Goal: Task Accomplishment & Management: Use online tool/utility

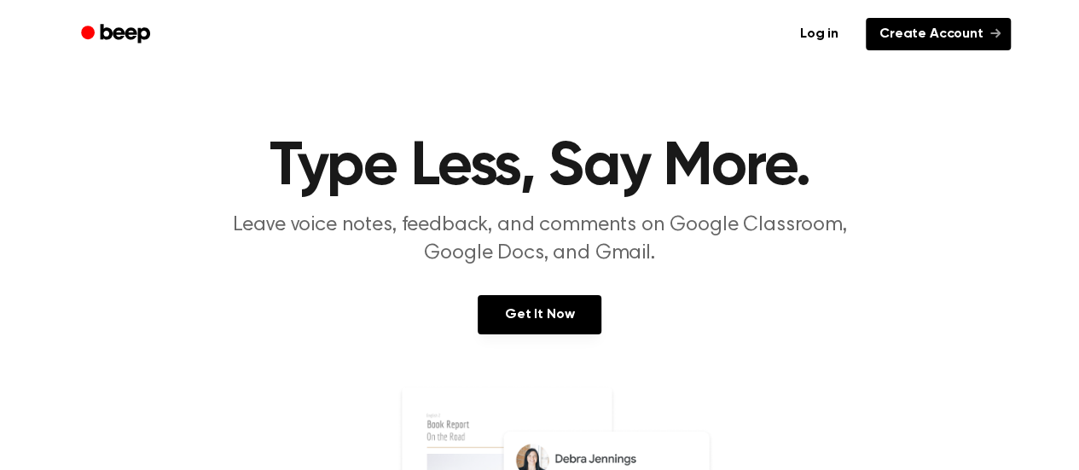
click at [967, 25] on link "Create Account" at bounding box center [938, 34] width 145 height 32
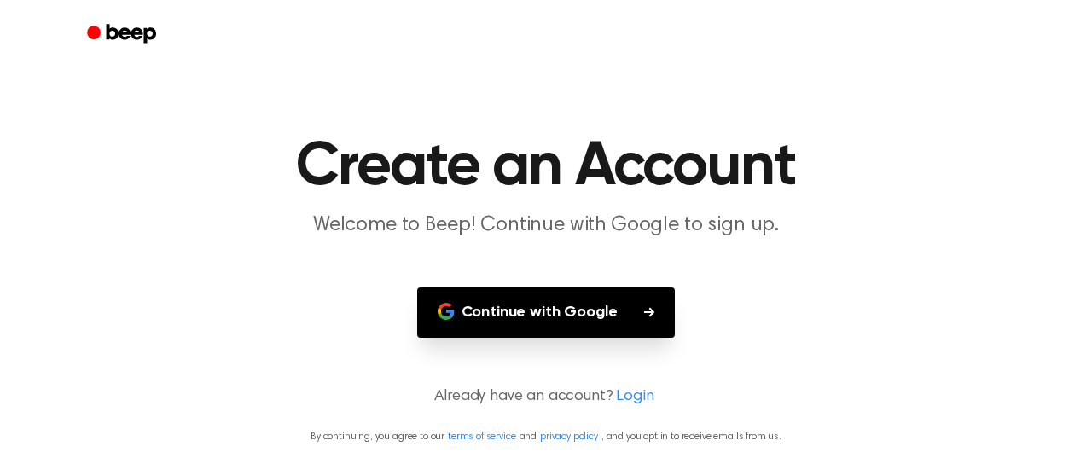
click at [665, 316] on button "Continue with Google" at bounding box center [546, 312] width 258 height 50
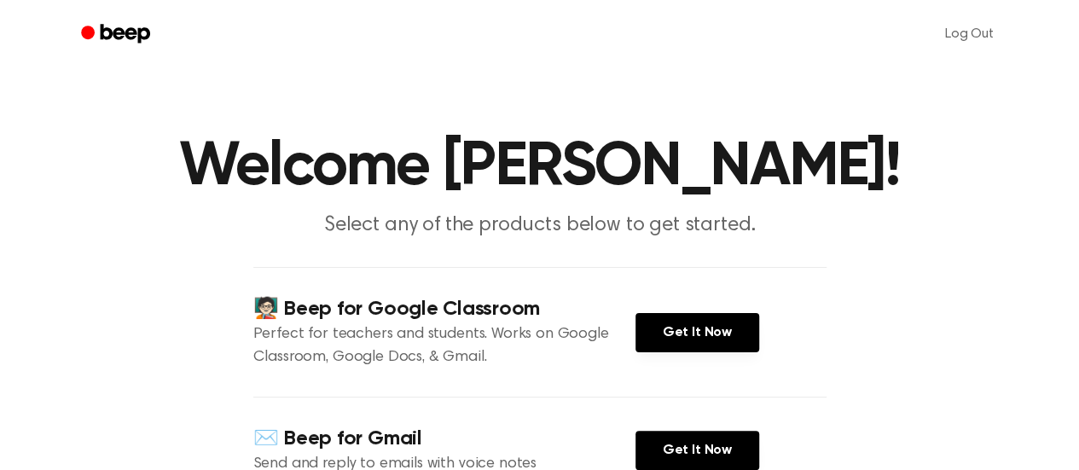
click at [133, 35] on icon "Beep" at bounding box center [117, 33] width 72 height 25
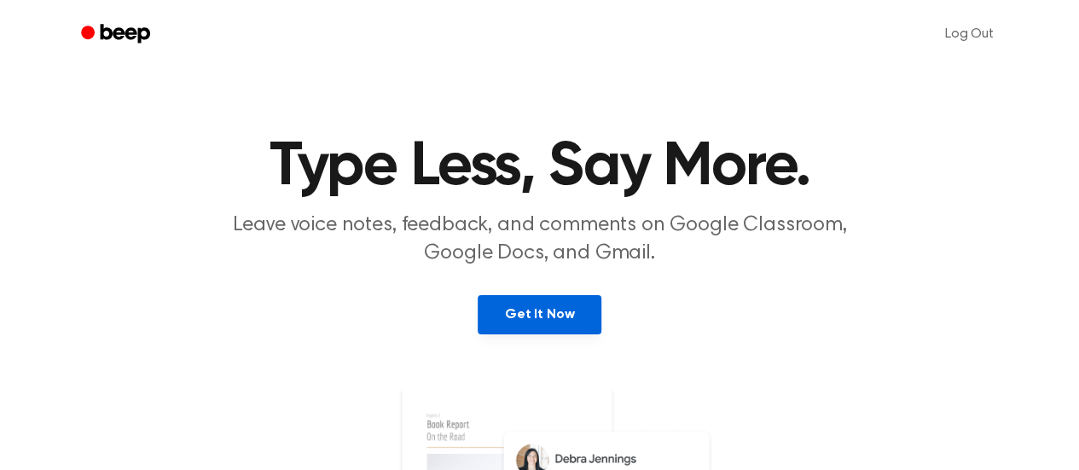
click at [540, 325] on link "Get It Now" at bounding box center [540, 314] width 124 height 39
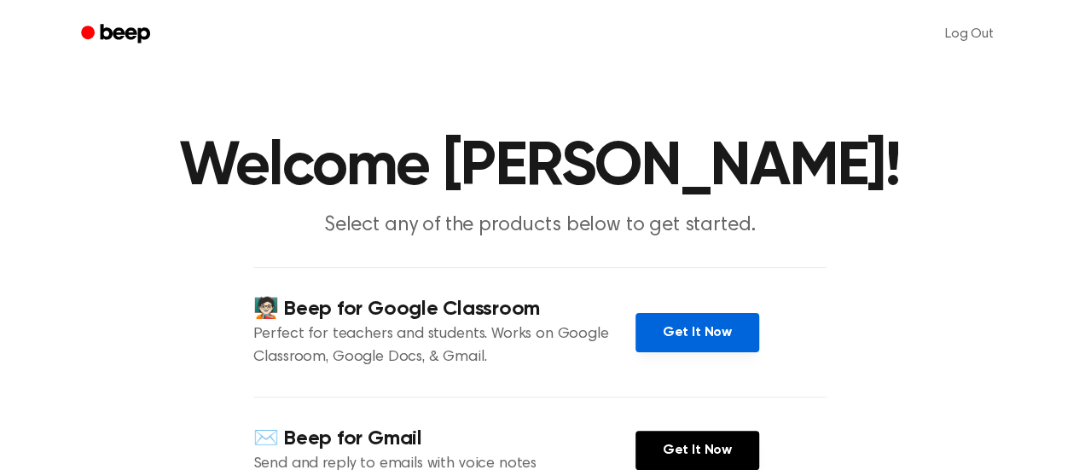
click at [639, 313] on link "Get It Now" at bounding box center [697, 332] width 124 height 39
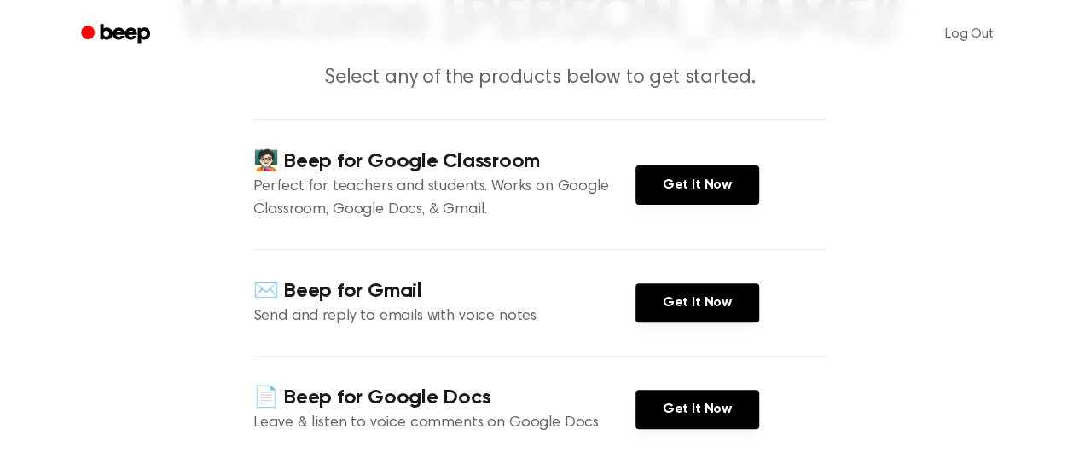
scroll to position [269, 0]
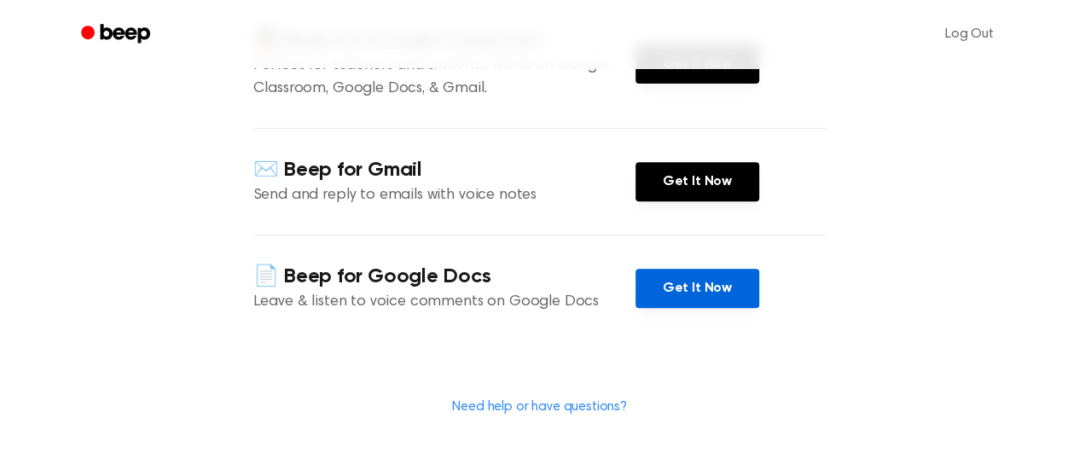
click at [716, 281] on link "Get It Now" at bounding box center [697, 288] width 124 height 39
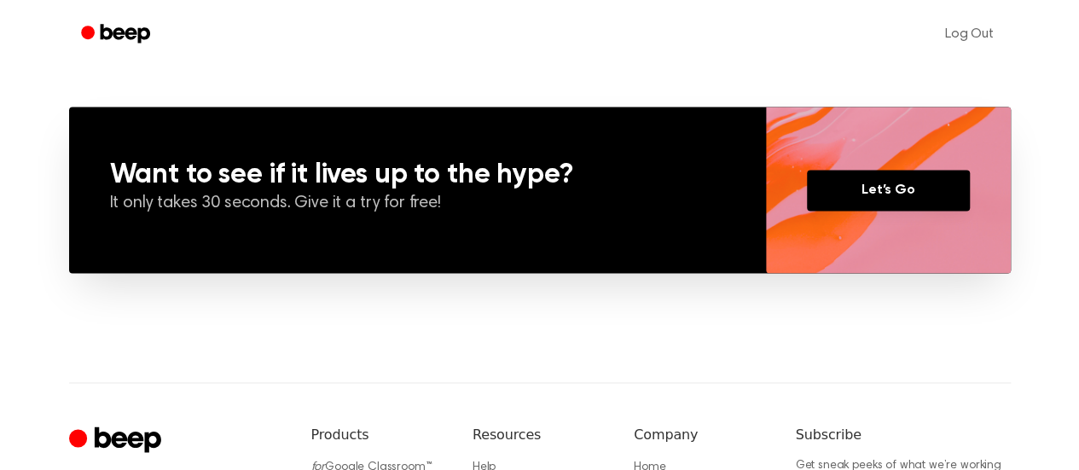
scroll to position [1226, 0]
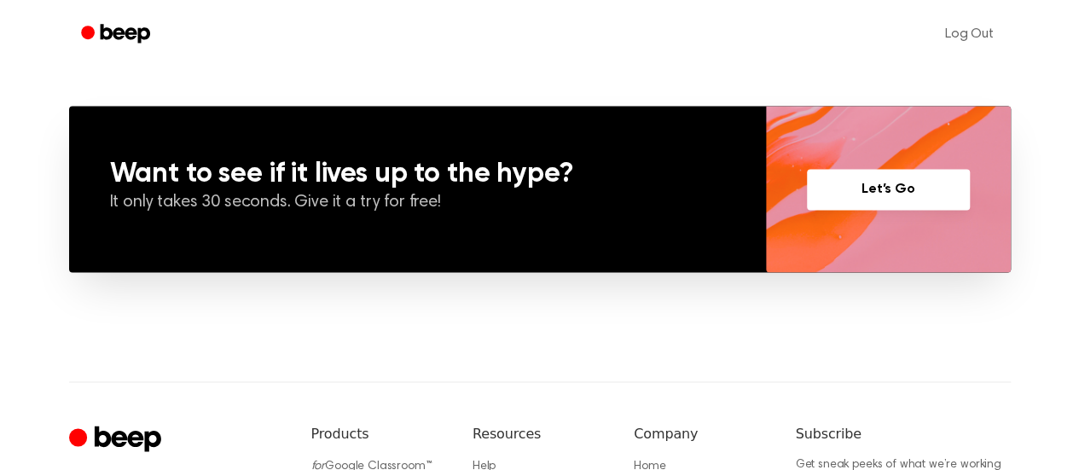
click at [877, 197] on link "Let’s Go" at bounding box center [888, 189] width 163 height 41
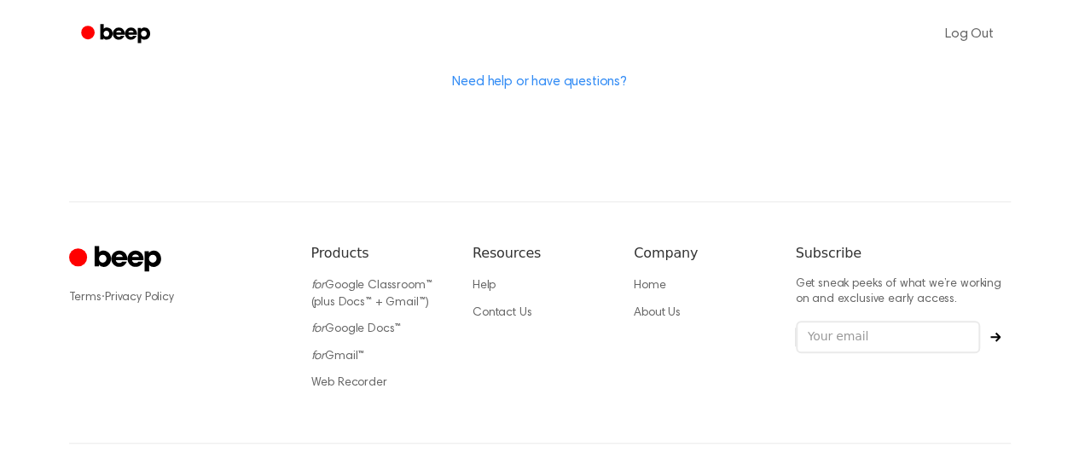
scroll to position [594, 0]
click at [363, 379] on link "Web Recorder" at bounding box center [349, 382] width 76 height 12
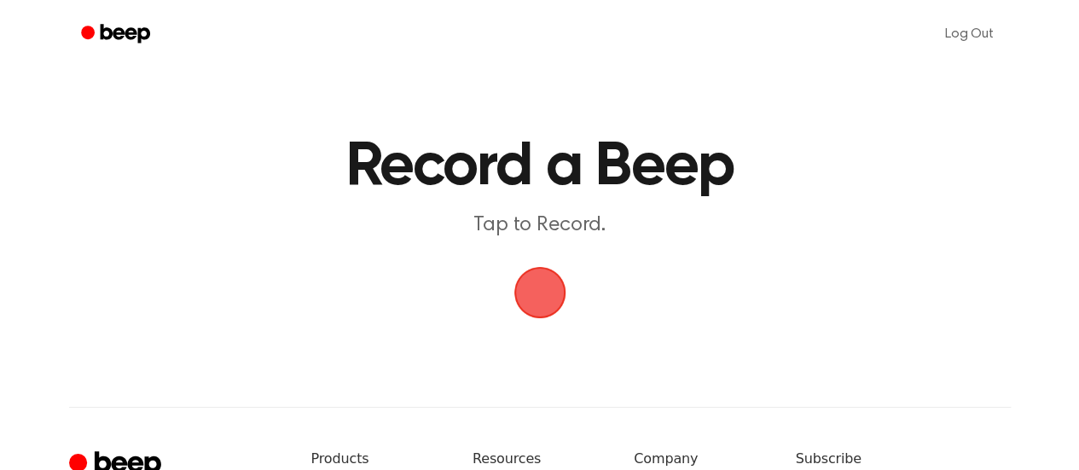
scroll to position [119, 0]
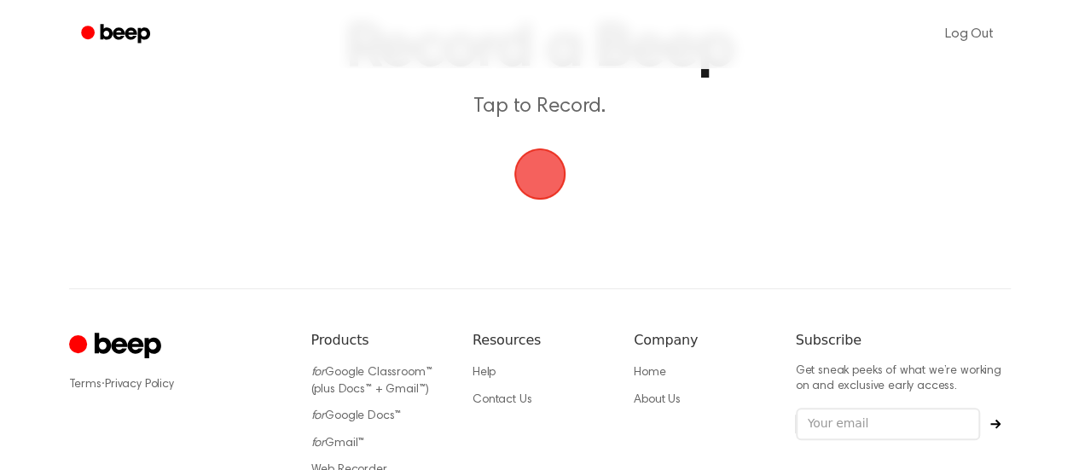
click at [551, 178] on span "button" at bounding box center [539, 174] width 92 height 92
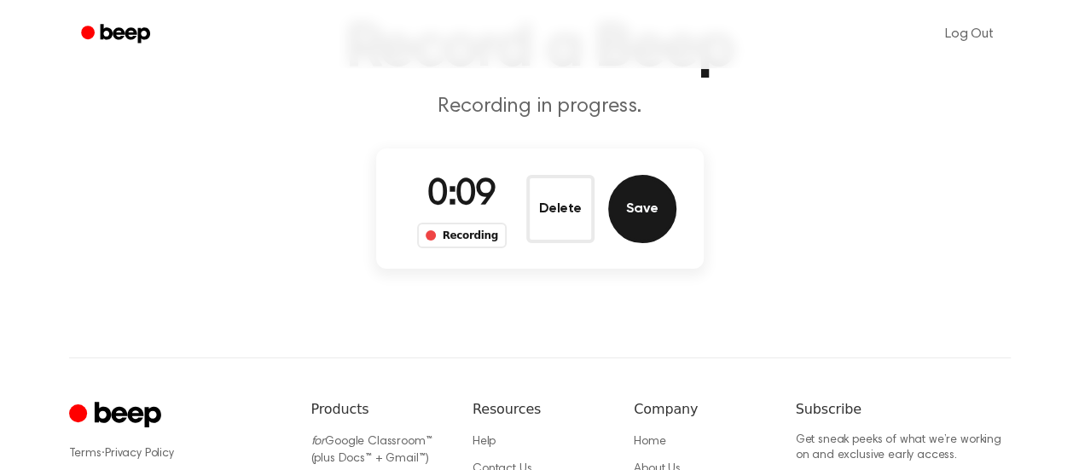
click at [629, 211] on button "Save" at bounding box center [642, 209] width 68 height 68
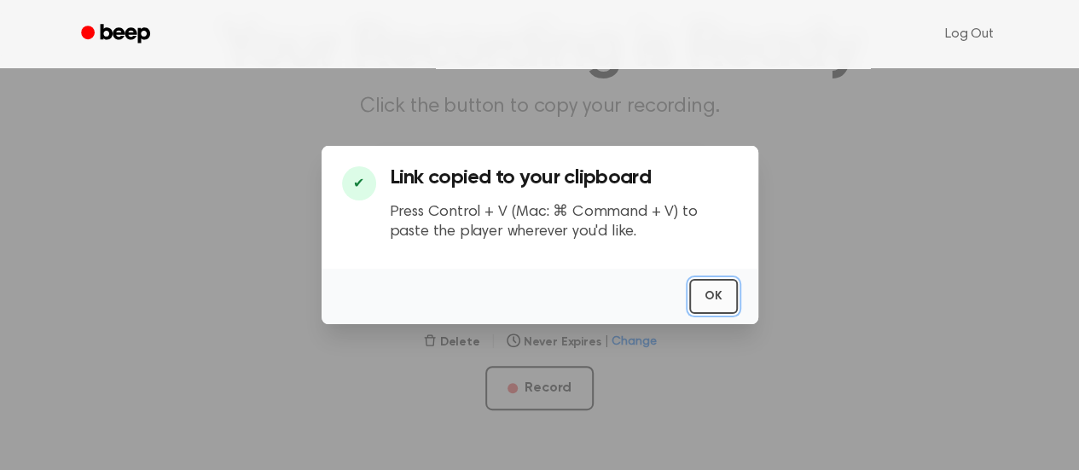
click at [728, 294] on button "OK" at bounding box center [713, 296] width 49 height 35
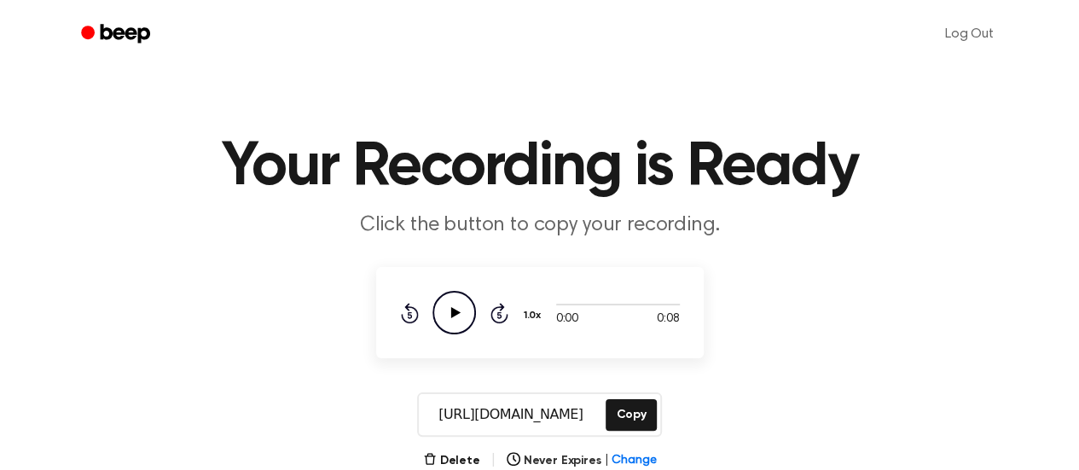
scroll to position [56, 0]
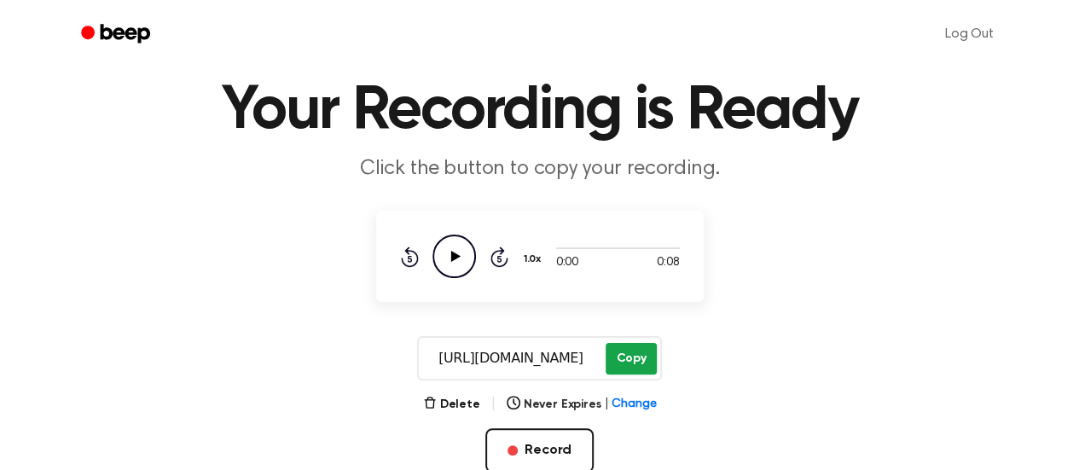
click at [643, 357] on button "Copy" at bounding box center [630, 359] width 50 height 32
